Goal: Navigation & Orientation: Find specific page/section

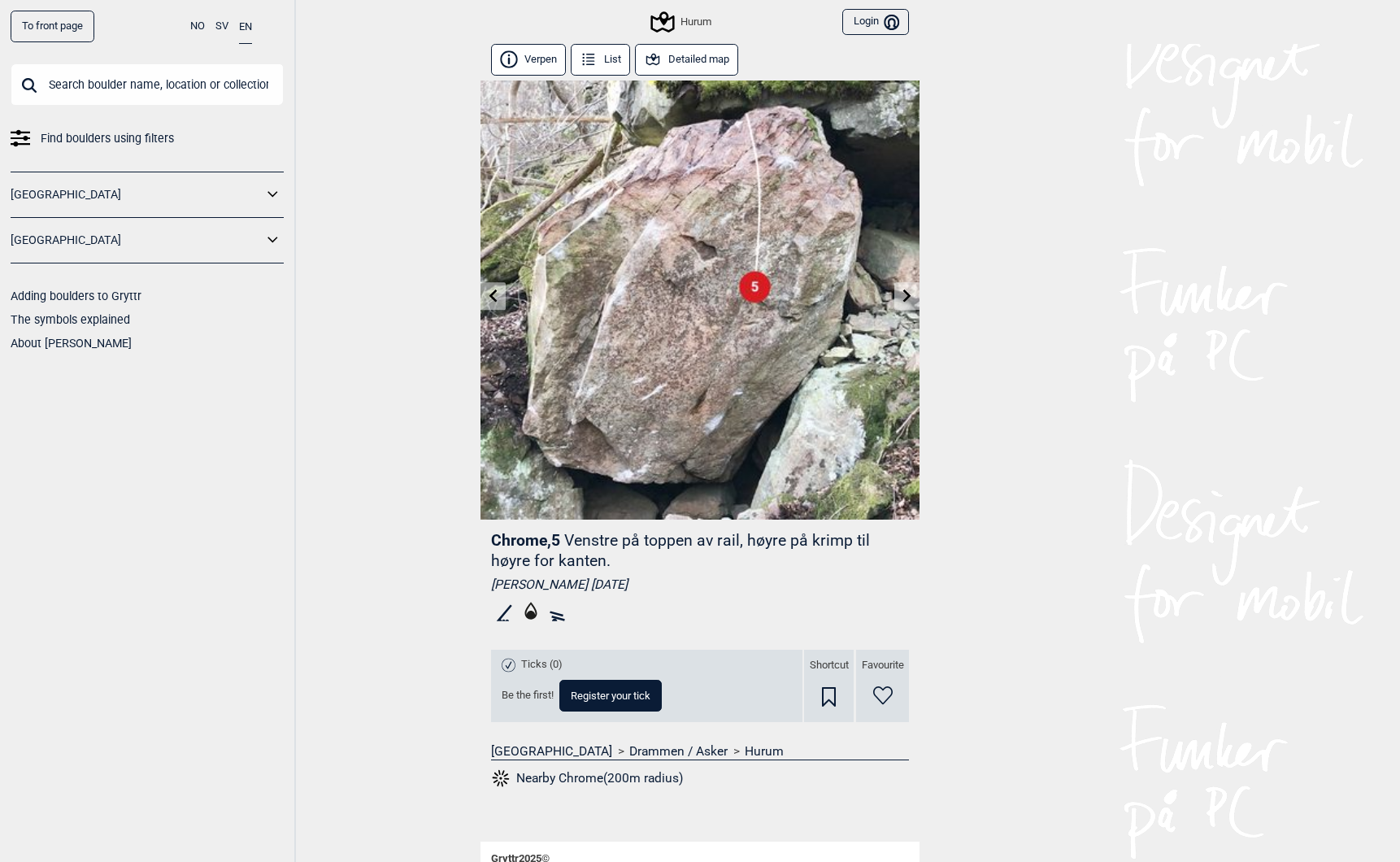
click at [604, 61] on button "List" at bounding box center [600, 60] width 60 height 32
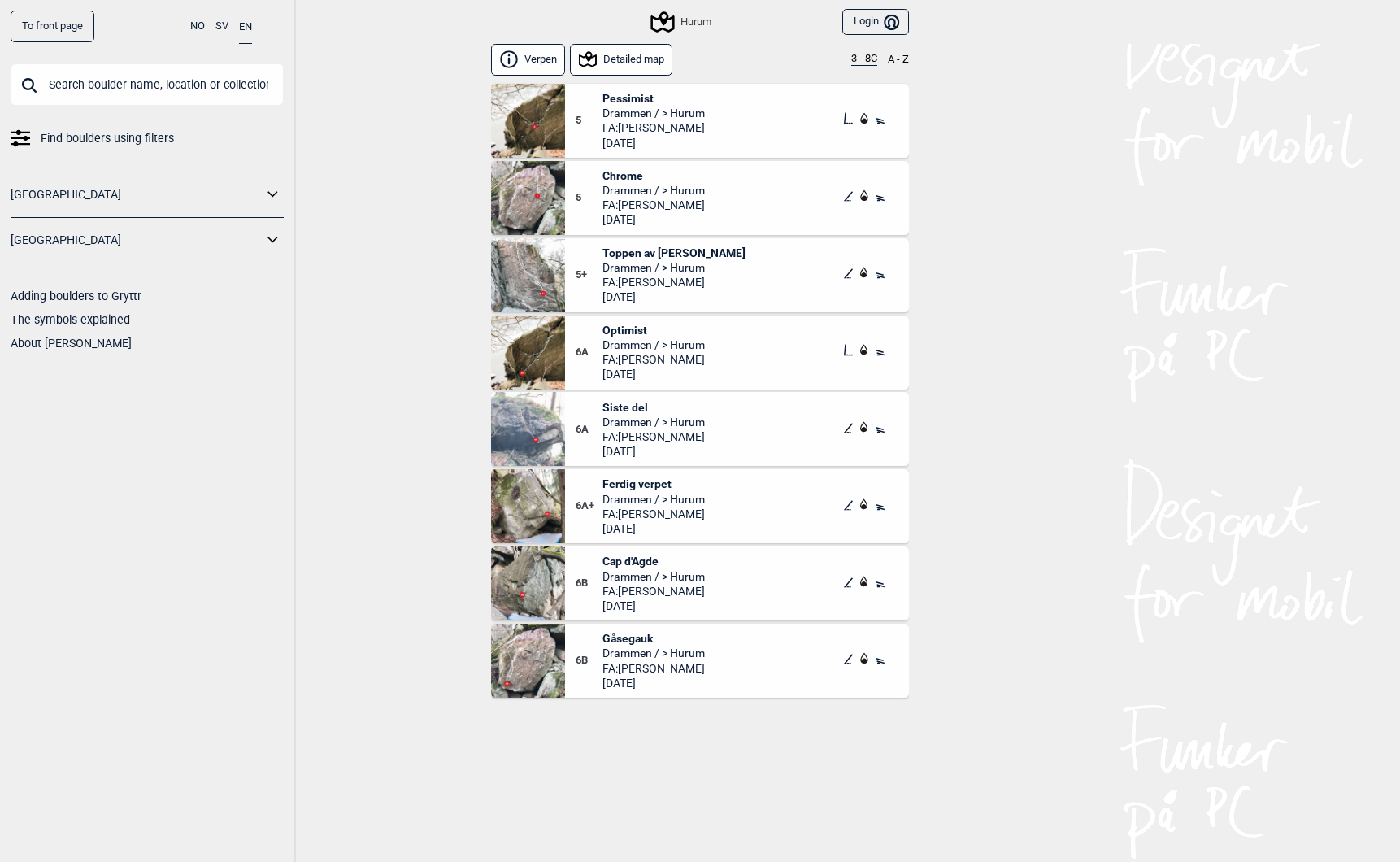
click at [678, 22] on div "Hurum" at bounding box center [682, 22] width 59 height 19
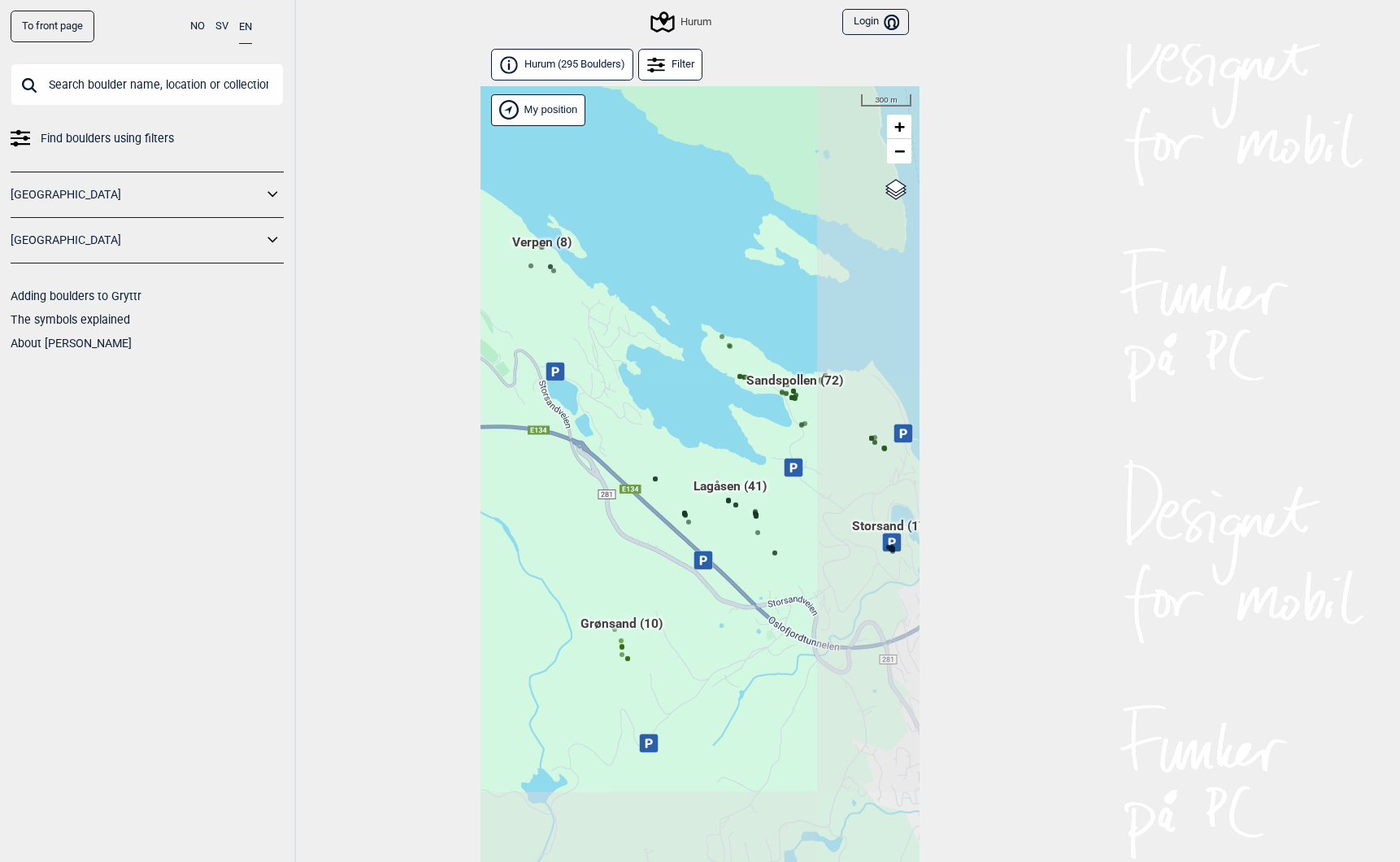
drag, startPoint x: 756, startPoint y: 692, endPoint x: 604, endPoint y: 560, distance: 201.3
click at [605, 560] on div "Hallingdal Gol Ål Stange Kolomoen [GEOGRAPHIC_DATA] [GEOGRAPHIC_DATA][PERSON_NA…" at bounding box center [700, 494] width 439 height 818
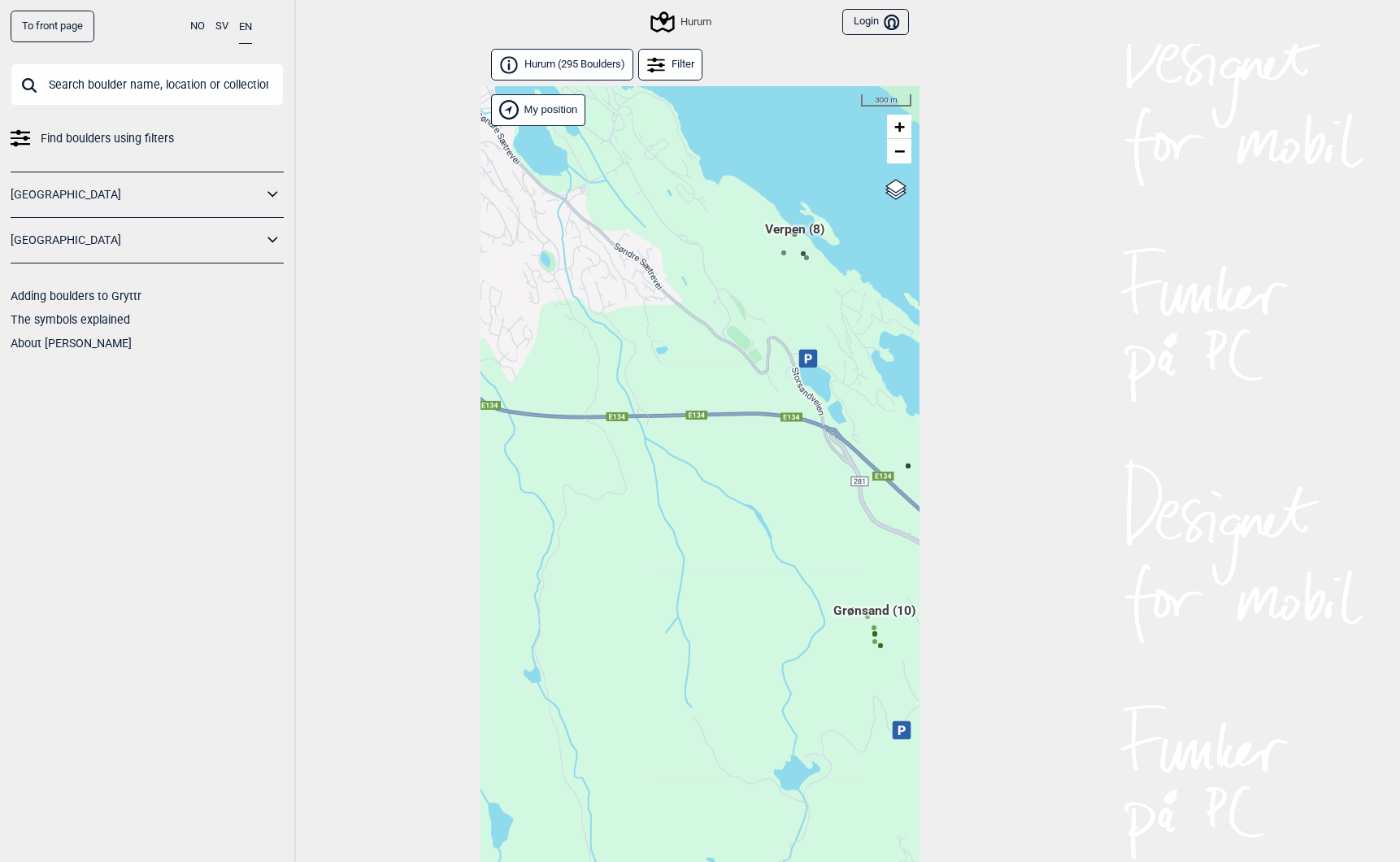
drag, startPoint x: 746, startPoint y: 613, endPoint x: 991, endPoint y: 502, distance: 269.0
click at [992, 500] on div "To front page NO SV EN Find boulders using filters [GEOGRAPHIC_DATA] [GEOGRAPHI…" at bounding box center [700, 431] width 1400 height 862
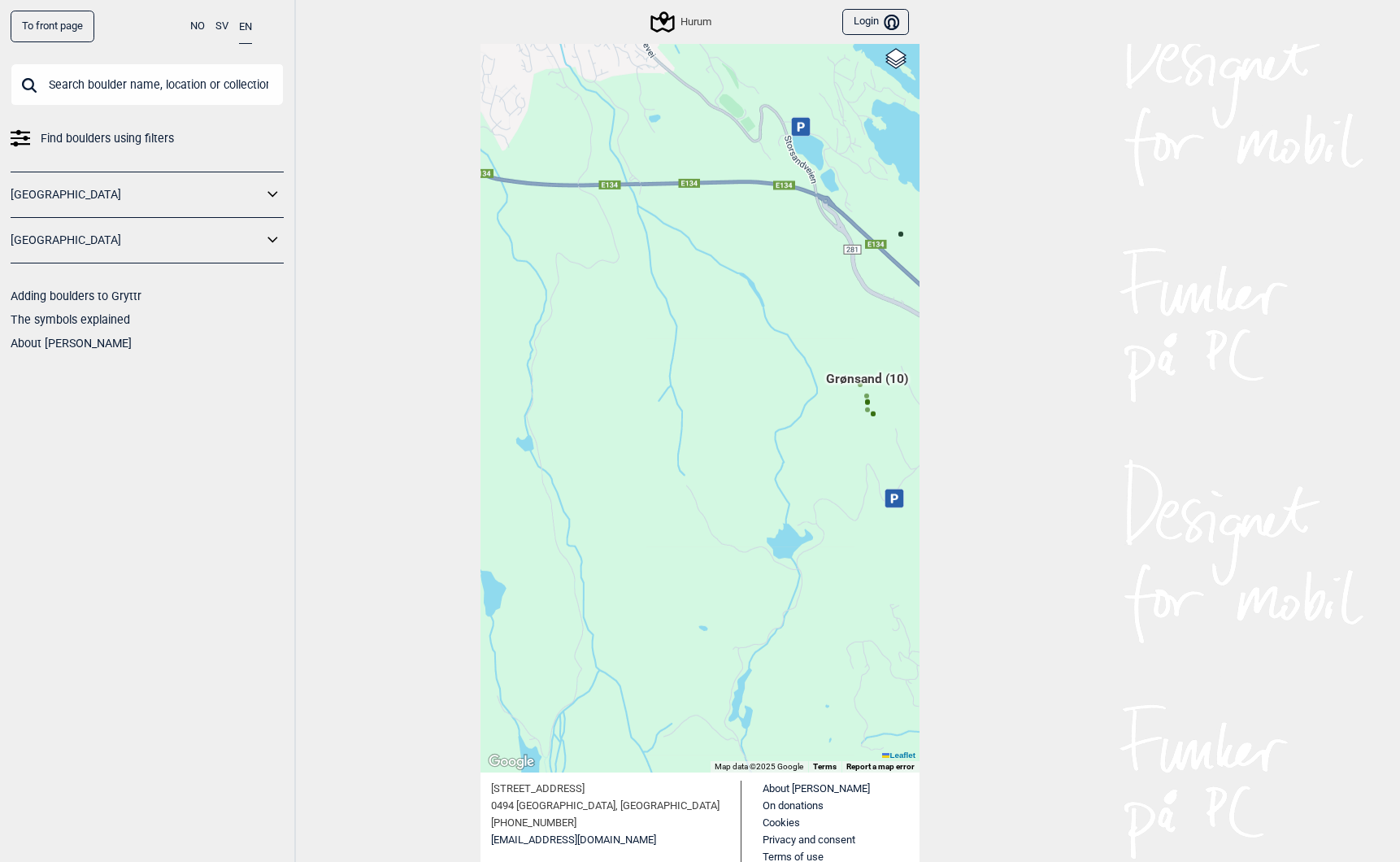
scroll to position [135, 0]
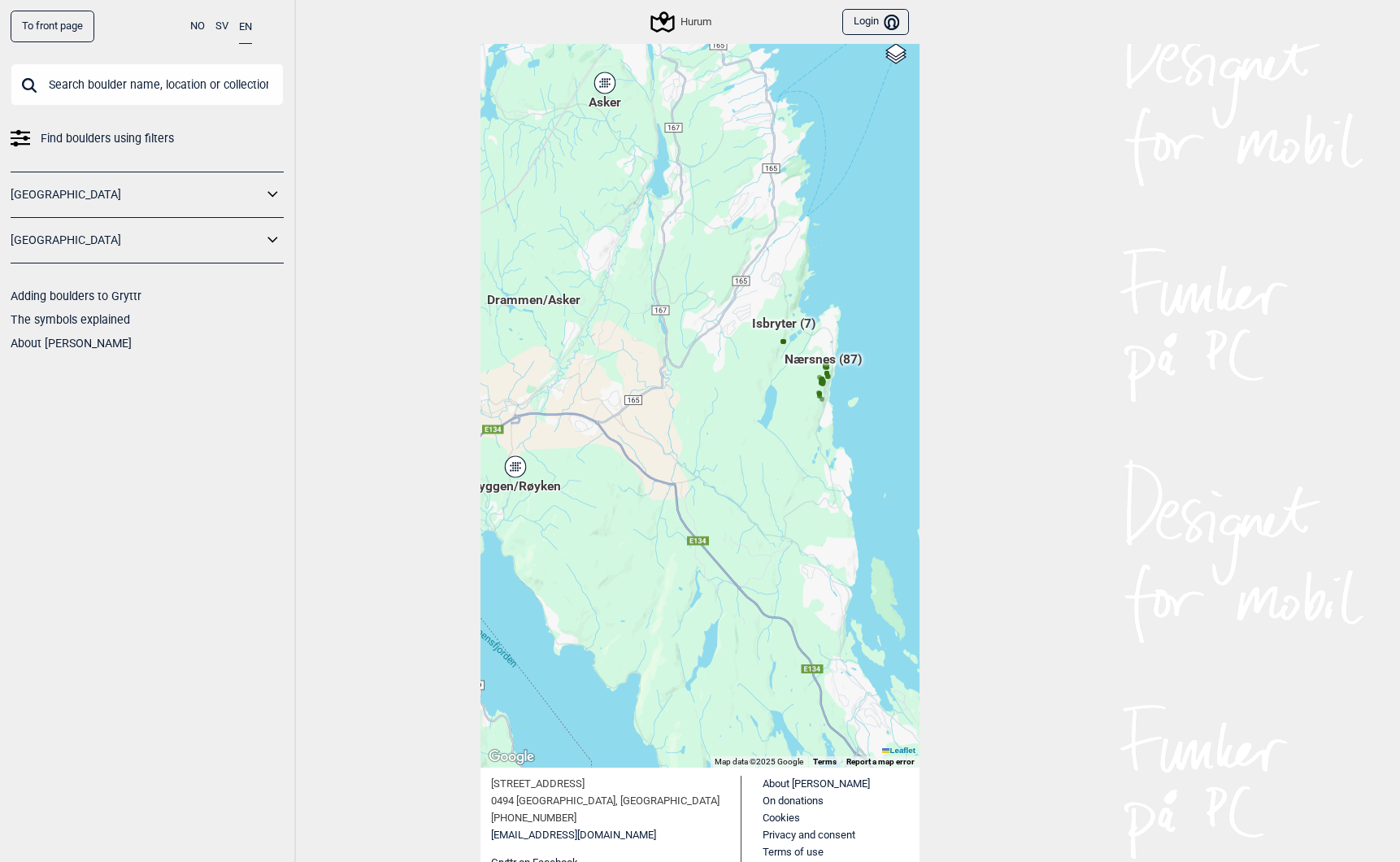
drag, startPoint x: 643, startPoint y: 410, endPoint x: 839, endPoint y: 685, distance: 337.7
click at [839, 685] on div "Hallingdal Gol Ål Stange Kolomoen [GEOGRAPHIC_DATA] [GEOGRAPHIC_DATA][PERSON_NA…" at bounding box center [700, 359] width 439 height 818
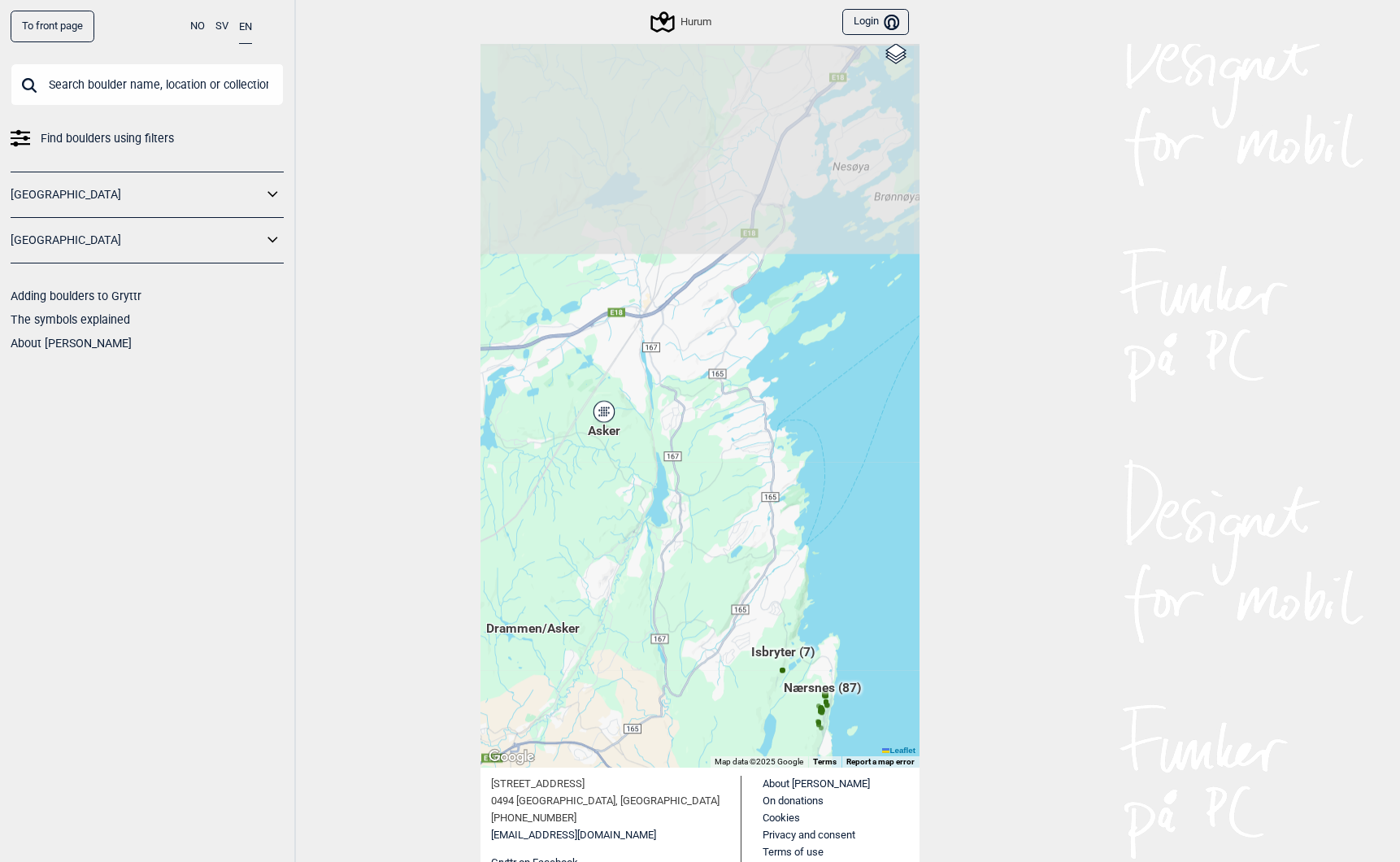
drag, startPoint x: 704, startPoint y: 202, endPoint x: 703, endPoint y: 531, distance: 329.0
click at [703, 531] on div "Hallingdal Gol Ål Stange Kolomoen [GEOGRAPHIC_DATA] [GEOGRAPHIC_DATA][PERSON_NA…" at bounding box center [700, 359] width 439 height 818
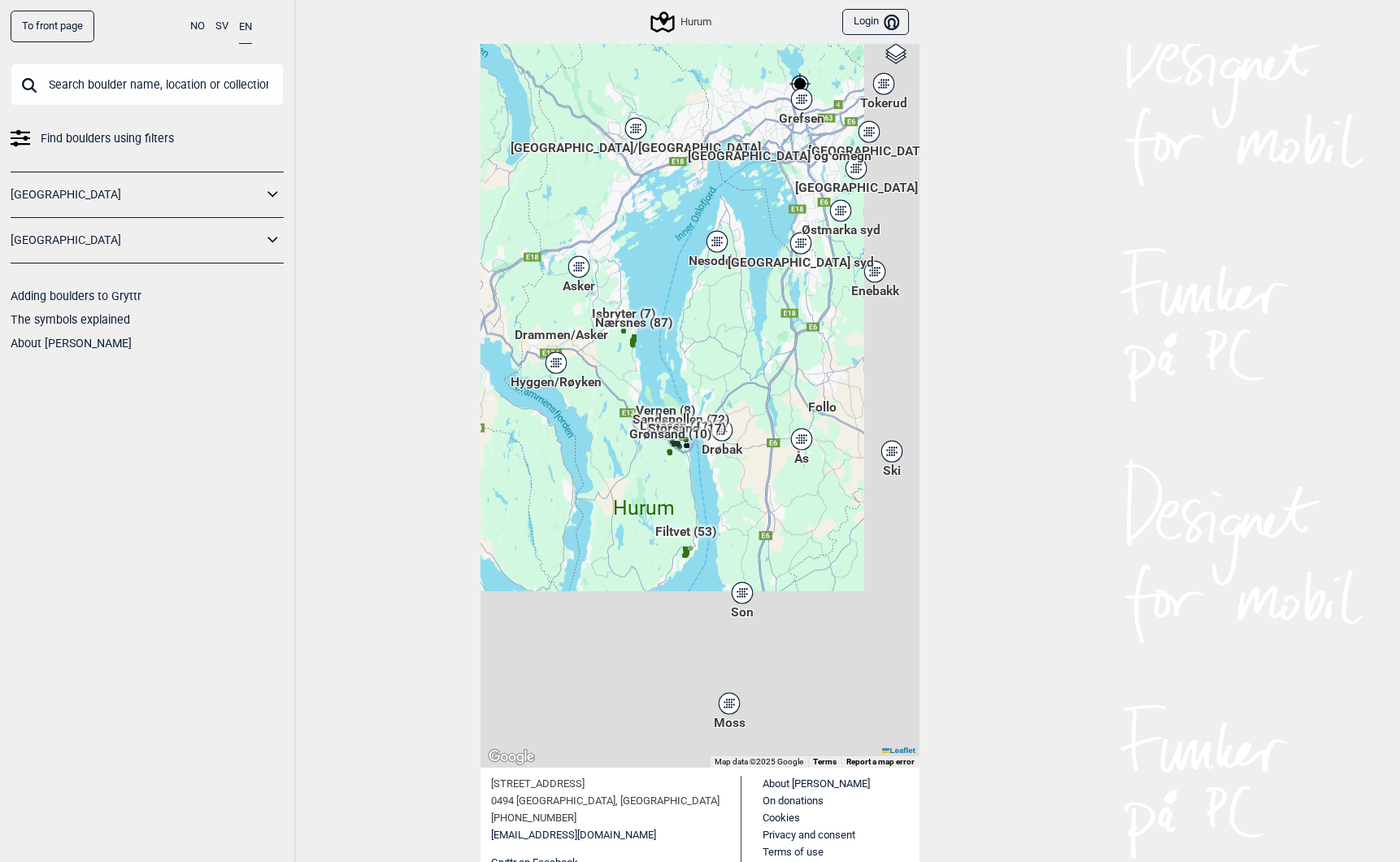
drag, startPoint x: 790, startPoint y: 725, endPoint x: 614, endPoint y: 436, distance: 338.4
click at [617, 437] on div "Hallingdal Gol Ål Stange Kolomoen [GEOGRAPHIC_DATA] [GEOGRAPHIC_DATA][PERSON_NA…" at bounding box center [700, 359] width 439 height 818
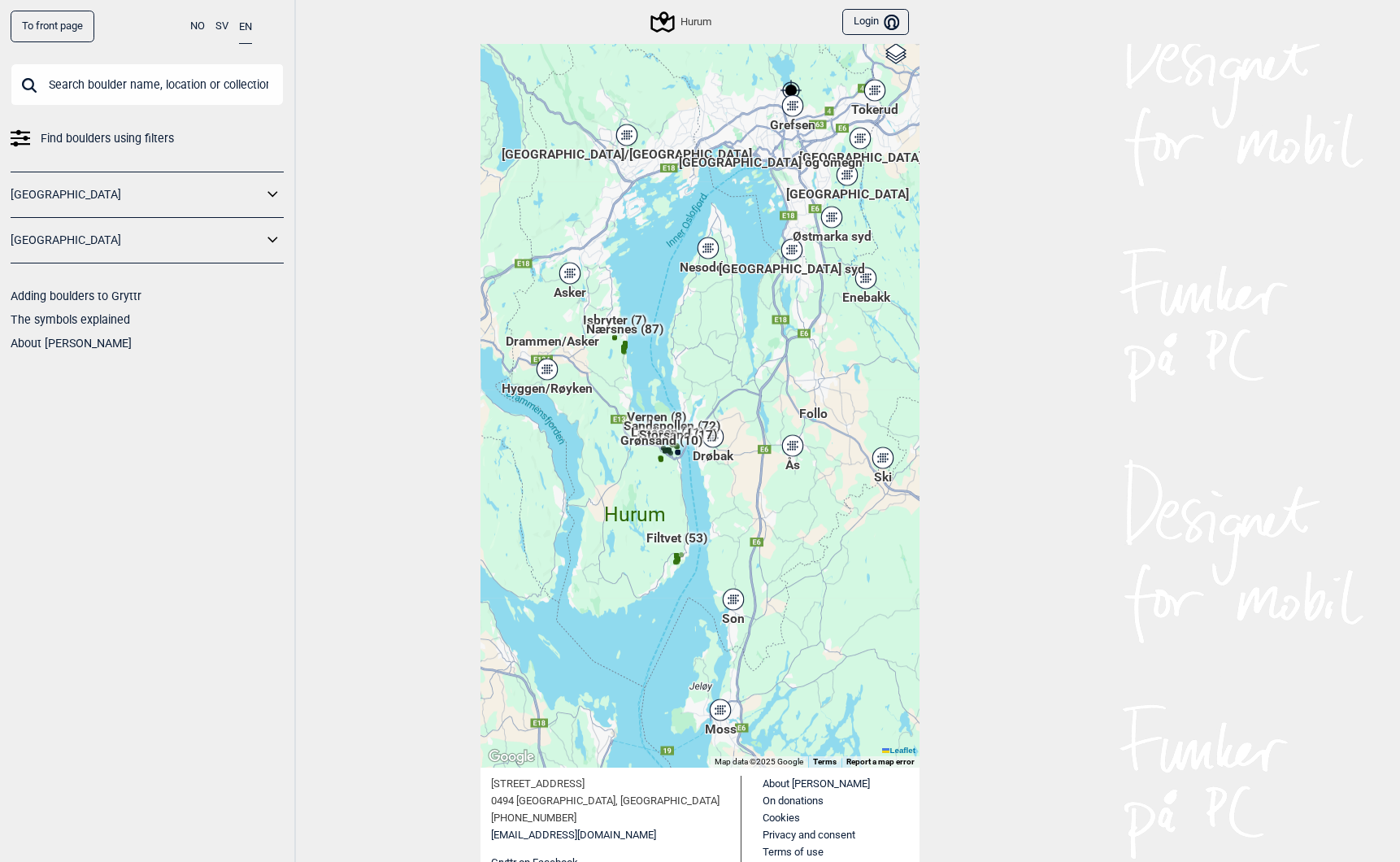
drag, startPoint x: 605, startPoint y: 456, endPoint x: 638, endPoint y: 506, distance: 59.9
click at [638, 500] on span "Hurum" at bounding box center [634, 500] width 61 height 0
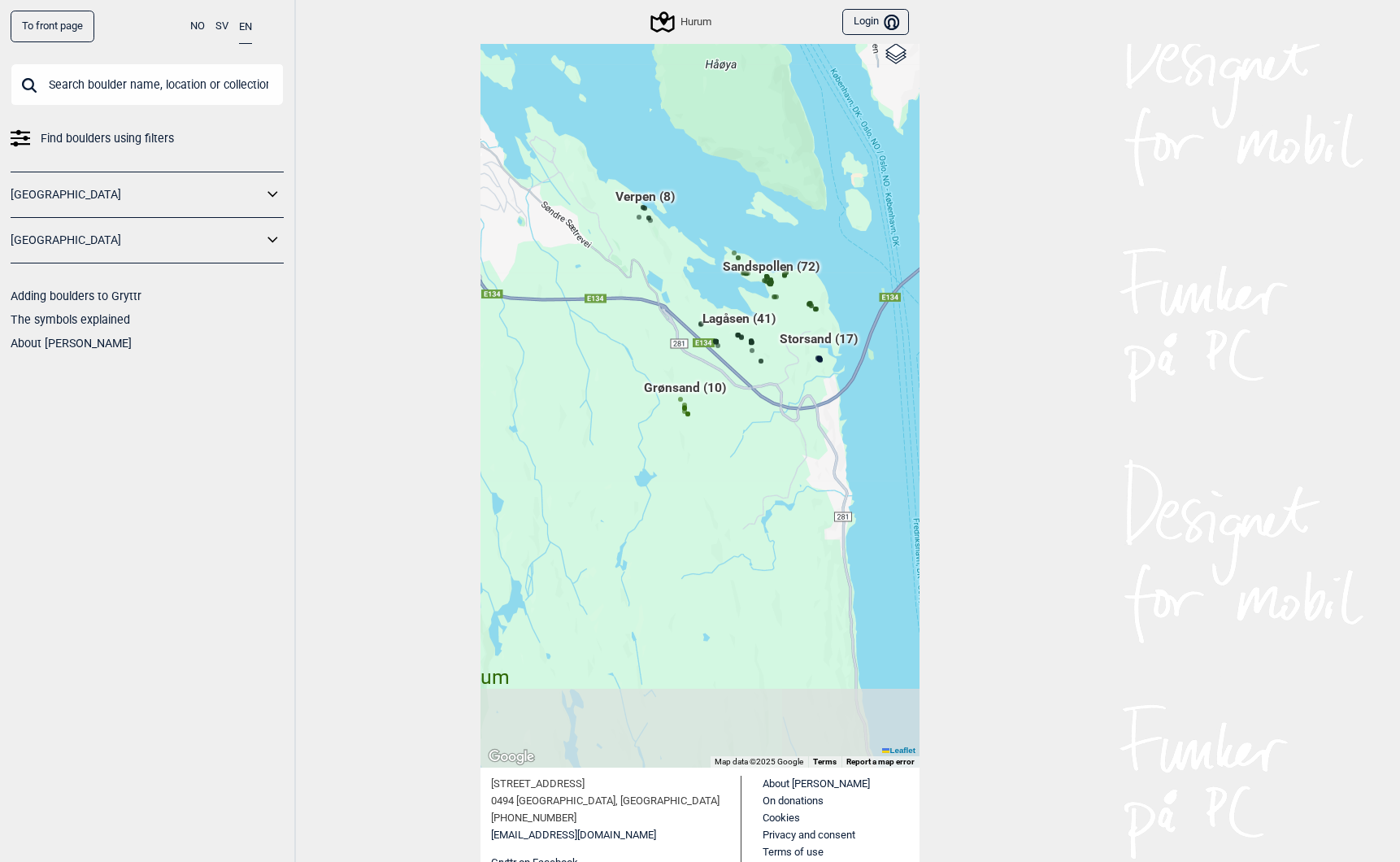
drag, startPoint x: 769, startPoint y: 382, endPoint x: 684, endPoint y: 281, distance: 132.0
click at [685, 282] on div "Hallingdal Gol Ål Stange Kolomoen [GEOGRAPHIC_DATA] [GEOGRAPHIC_DATA][PERSON_NA…" at bounding box center [700, 359] width 439 height 818
